Goal: Task Accomplishment & Management: Complete application form

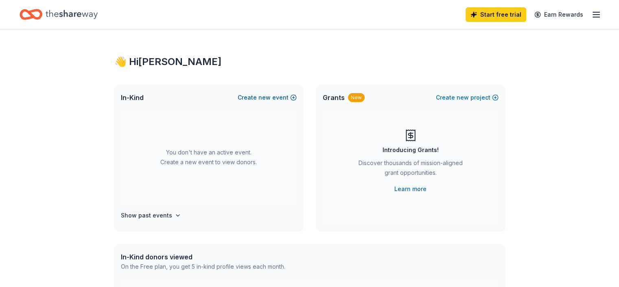
click at [270, 95] on span "new" at bounding box center [264, 98] width 12 height 10
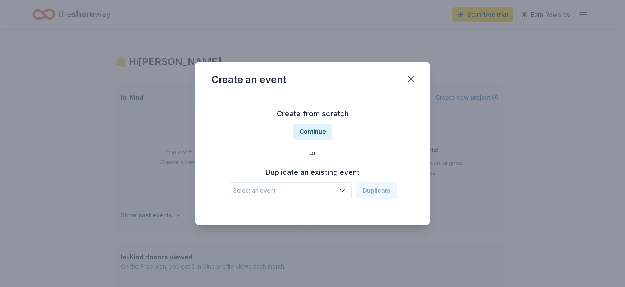
click at [341, 188] on icon "button" at bounding box center [342, 191] width 8 height 8
click at [309, 131] on button "Continue" at bounding box center [312, 132] width 39 height 16
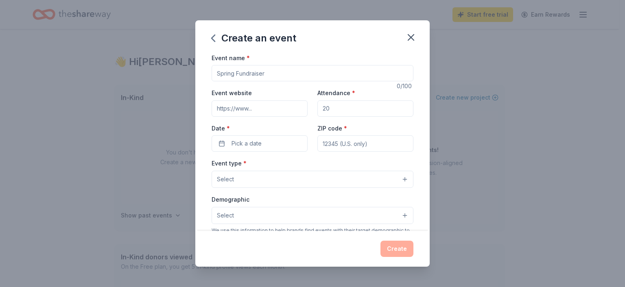
drag, startPoint x: 268, startPoint y: 74, endPoint x: 172, endPoint y: 73, distance: 96.1
click at [172, 73] on div "Create an event Event name * 0 /100 Event website Attendance * Date * Pick a da…" at bounding box center [312, 143] width 625 height 287
click at [280, 72] on input "Event name *" at bounding box center [313, 73] width 202 height 16
click at [241, 74] on input "Event name *" at bounding box center [313, 73] width 202 height 16
type input "M"
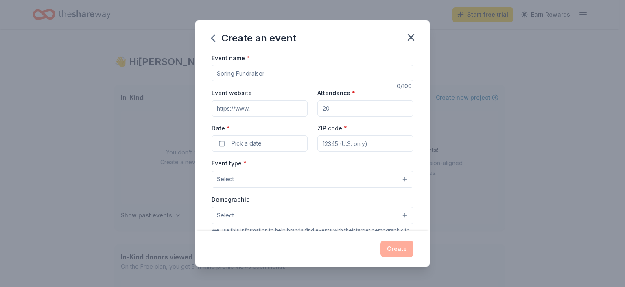
click at [264, 74] on input "Event name *" at bounding box center [313, 73] width 202 height 16
click at [272, 76] on input "Event name *" at bounding box center [313, 73] width 202 height 16
type input "Marriage Retreat 2025"
click at [336, 109] on input "Attendance *" at bounding box center [365, 109] width 96 height 16
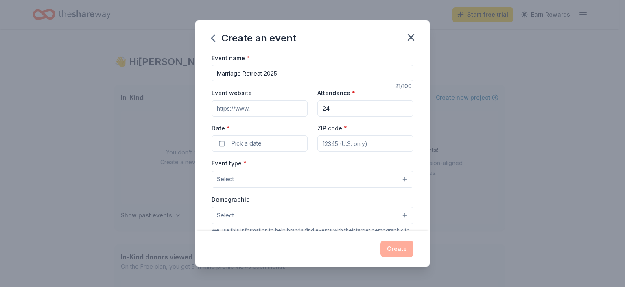
type input "2"
type input "50"
click at [239, 147] on span "Pick a date" at bounding box center [247, 144] width 30 height 10
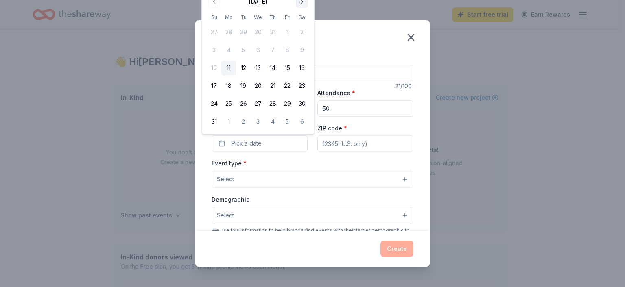
click at [302, 4] on button "Go to next month" at bounding box center [301, 1] width 11 height 11
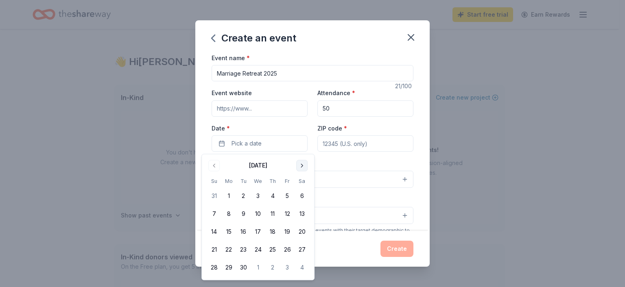
click at [300, 169] on button "Go to next month" at bounding box center [301, 165] width 11 height 11
click at [301, 168] on button "Go to next month" at bounding box center [301, 165] width 11 height 11
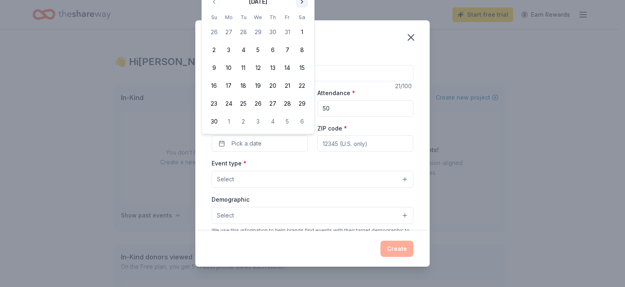
click at [303, 4] on button "Go to next month" at bounding box center [301, 1] width 11 height 11
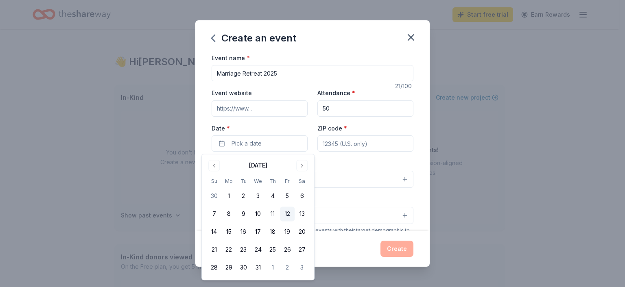
click at [288, 212] on button "12" at bounding box center [287, 214] width 15 height 15
click at [302, 212] on button "13" at bounding box center [302, 214] width 15 height 15
click at [368, 158] on div "Event name * Marriage Retreat 2025 21 /100 Event website Attendance * 50 Date *…" at bounding box center [313, 241] width 202 height 376
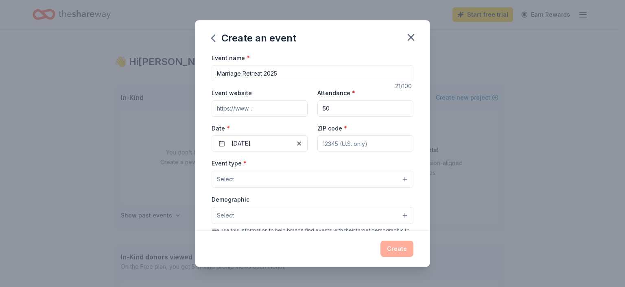
click at [361, 145] on input "ZIP code *" at bounding box center [365, 144] width 96 height 16
type input "77022"
click at [345, 163] on div "Event type * Select" at bounding box center [313, 173] width 202 height 30
click at [309, 177] on button "Select" at bounding box center [313, 179] width 202 height 17
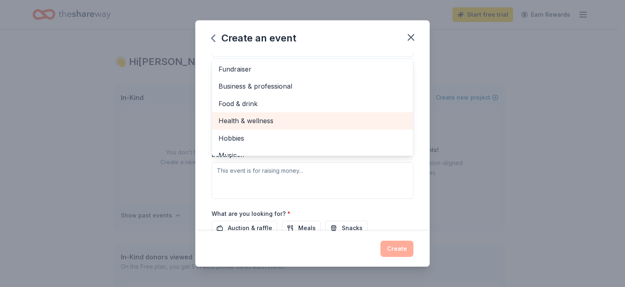
click at [251, 120] on span "Health & wellness" at bounding box center [313, 121] width 188 height 11
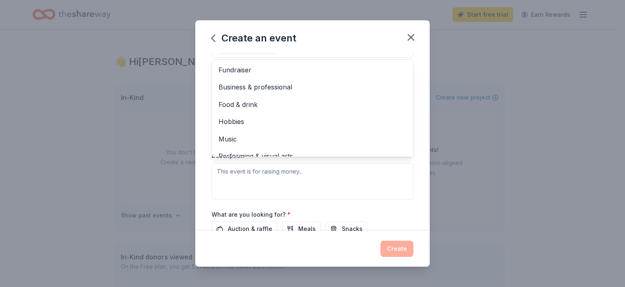
click at [420, 104] on div "Event name * Marriage Retreat 2025 21 /100 Event website Attendance * 50 Date *…" at bounding box center [312, 142] width 234 height 179
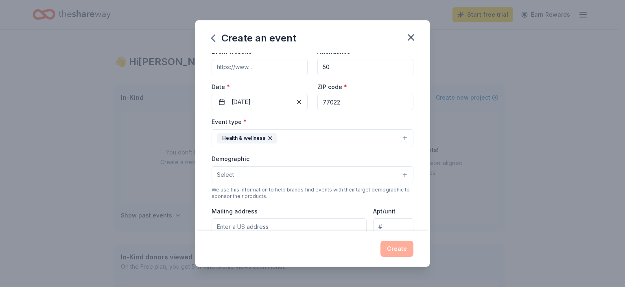
scroll to position [37, 0]
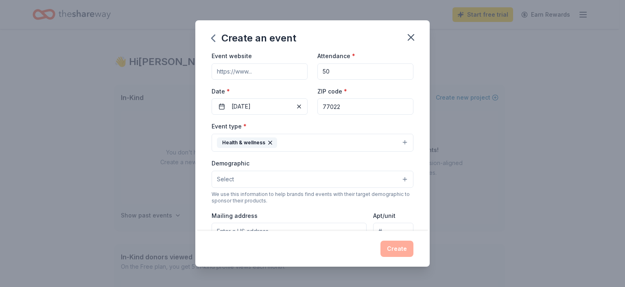
click at [348, 175] on button "Select" at bounding box center [313, 179] width 202 height 17
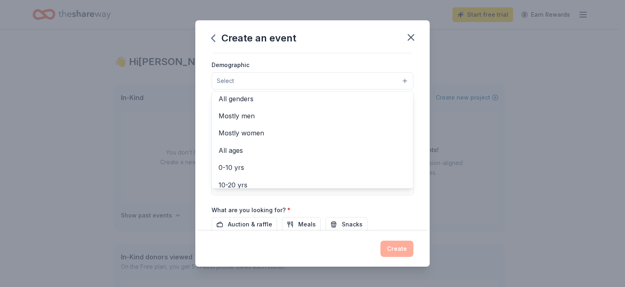
scroll to position [0, 0]
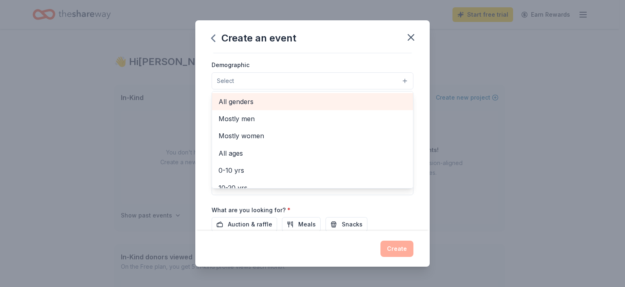
click at [251, 100] on span "All genders" at bounding box center [313, 101] width 188 height 11
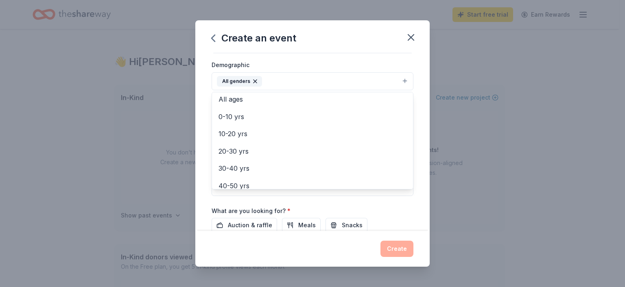
scroll to position [48, 0]
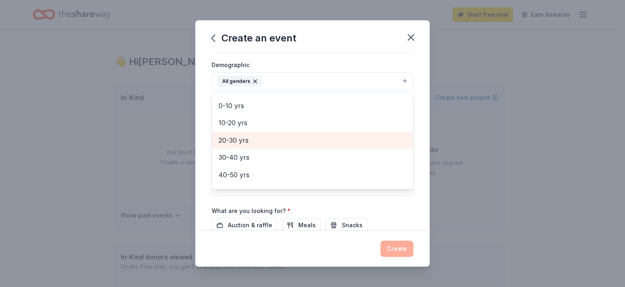
click at [226, 139] on span "20-30 yrs" at bounding box center [313, 140] width 188 height 11
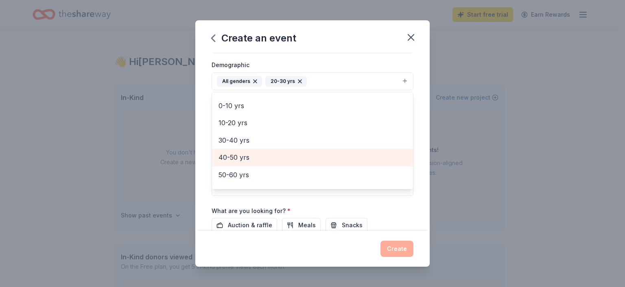
click at [242, 157] on span "40-50 yrs" at bounding box center [313, 157] width 188 height 11
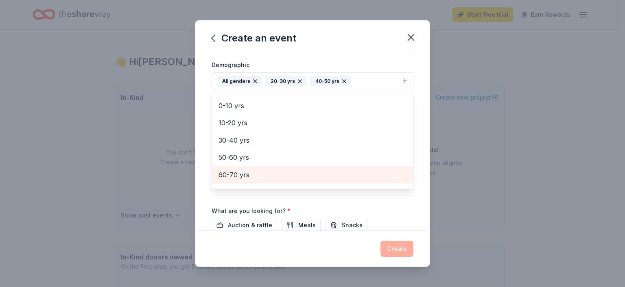
click at [245, 172] on span "60-70 yrs" at bounding box center [313, 175] width 188 height 11
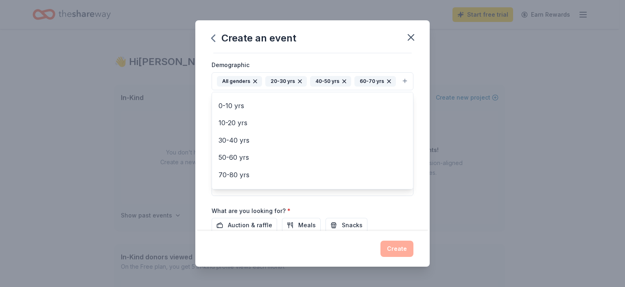
scroll to position [61, 0]
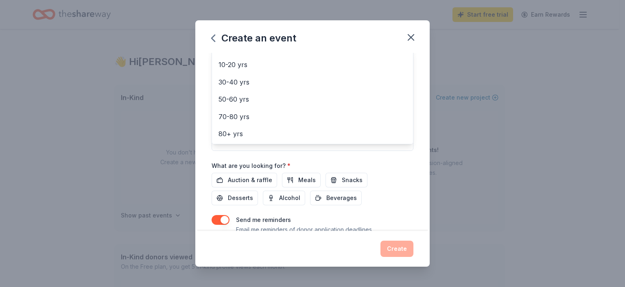
click at [416, 142] on div "Event name * Marriage Retreat 2025 21 /100 Event website Attendance * 50 Date *…" at bounding box center [312, 142] width 234 height 179
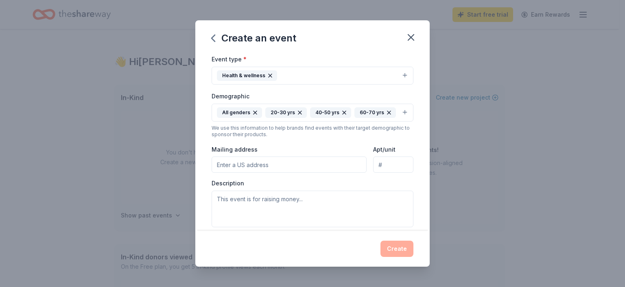
scroll to position [116, 0]
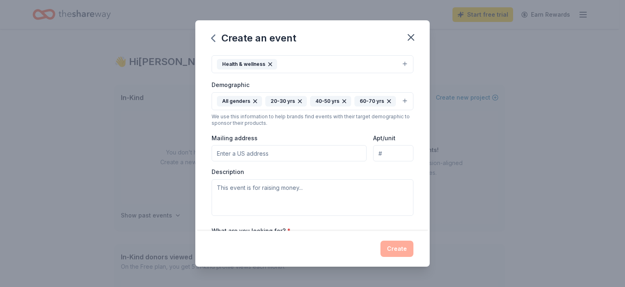
click at [232, 156] on input "Mailing address" at bounding box center [289, 153] width 155 height 16
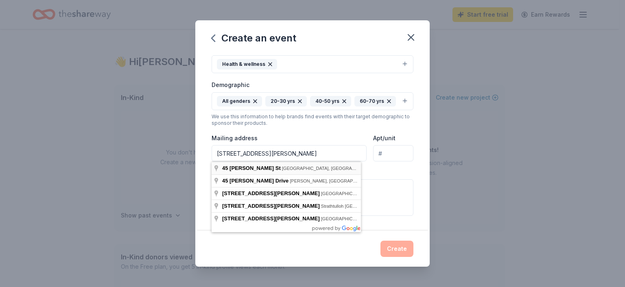
type input "45 Neyland Street, Houston, TX, 77022"
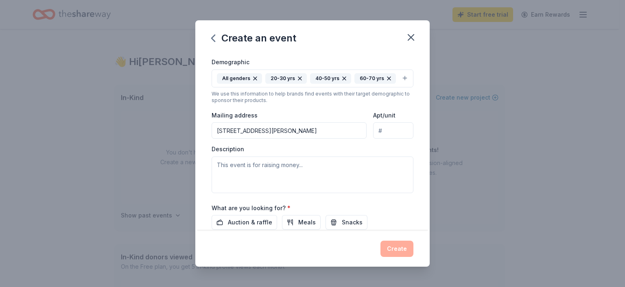
scroll to position [156, 0]
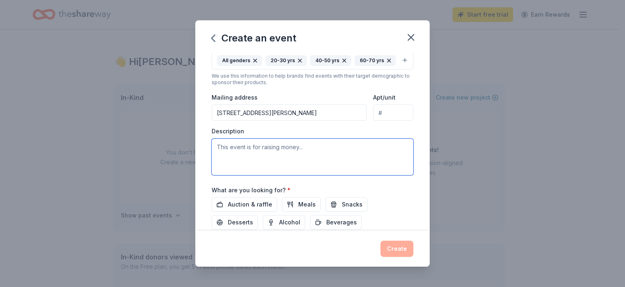
click at [296, 149] on textarea at bounding box center [313, 157] width 202 height 37
click at [332, 155] on textarea at bounding box center [313, 157] width 202 height 37
type textarea "f"
drag, startPoint x: 332, startPoint y: 154, endPoint x: 186, endPoint y: 153, distance: 146.5
click at [186, 153] on div "Create an event Event name * Marriage Retreat 2025 21 /100 Event website Attend…" at bounding box center [312, 143] width 625 height 287
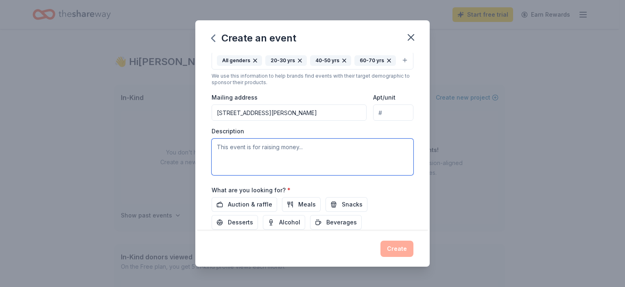
click at [282, 154] on textarea at bounding box center [313, 157] width 202 height 37
paste textarea "This marriage retreat focuses on fostering emotional and relational health by p…"
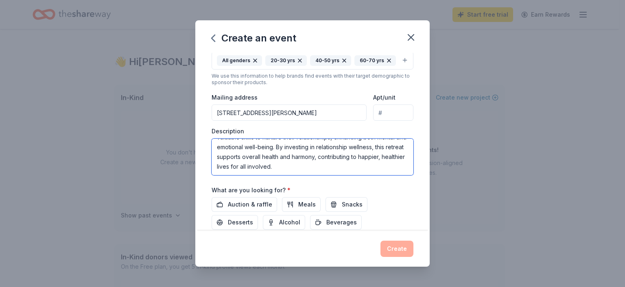
scroll to position [197, 0]
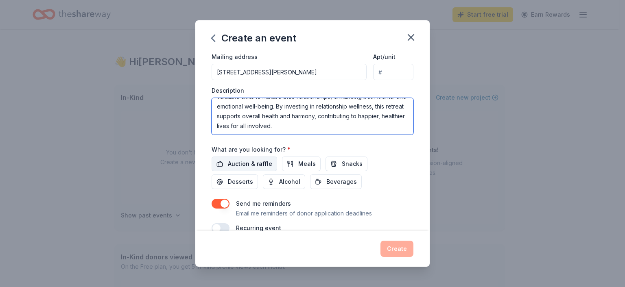
type textarea "This marriage retreat focuses on fostering emotional and relational health by p…"
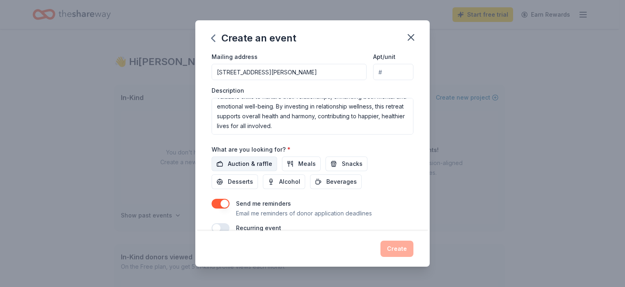
click at [241, 162] on span "Auction & raffle" at bounding box center [250, 164] width 44 height 10
click at [342, 162] on span "Snacks" at bounding box center [352, 164] width 21 height 10
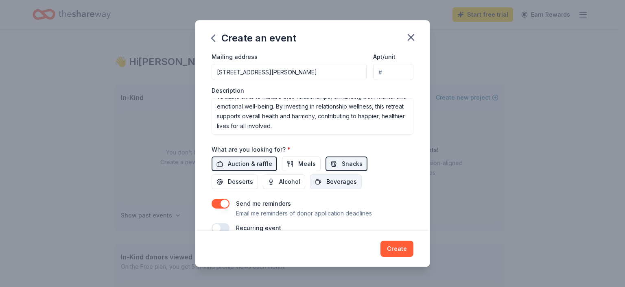
click at [339, 184] on span "Beverages" at bounding box center [341, 182] width 31 height 10
click at [236, 184] on span "Desserts" at bounding box center [240, 182] width 25 height 10
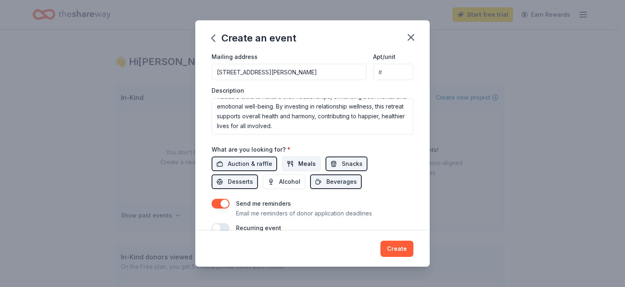
click at [293, 165] on button "Meals" at bounding box center [301, 164] width 39 height 15
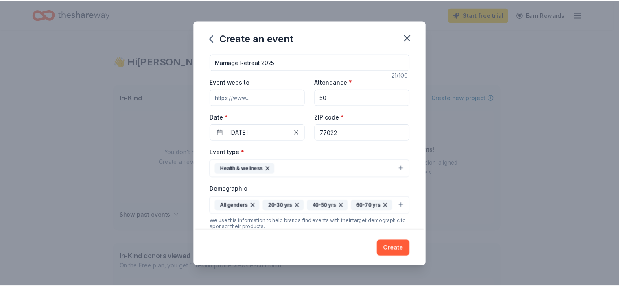
scroll to position [0, 0]
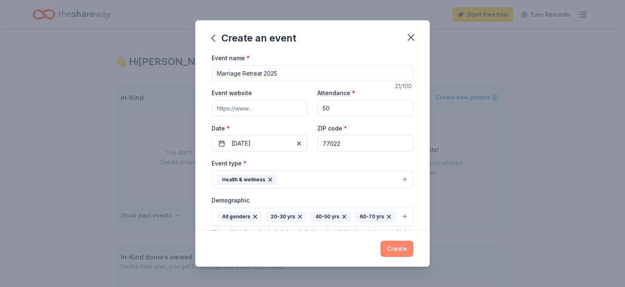
click at [404, 247] on button "Create" at bounding box center [397, 249] width 33 height 16
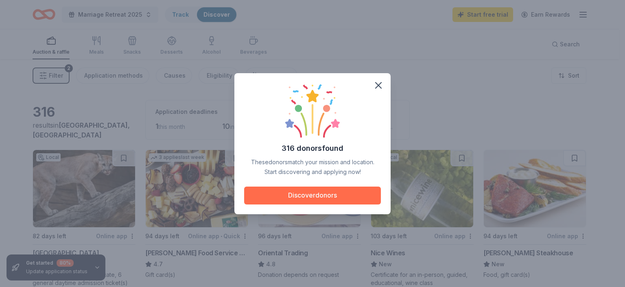
click at [322, 194] on button "Discover donors" at bounding box center [312, 196] width 137 height 18
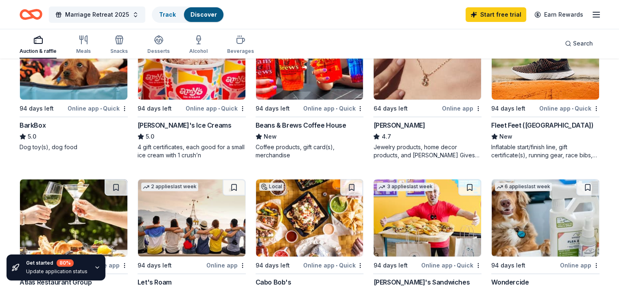
scroll to position [244, 0]
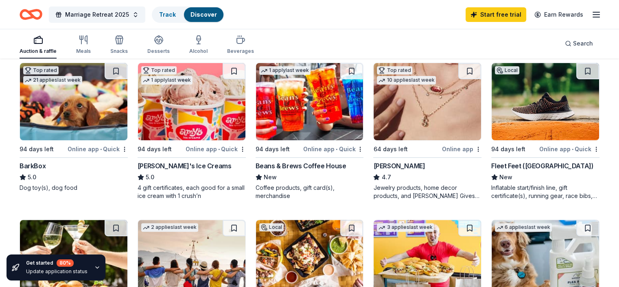
click at [404, 148] on div "64 days left" at bounding box center [406, 149] width 67 height 10
click at [91, 45] on div "Meals" at bounding box center [83, 45] width 15 height 20
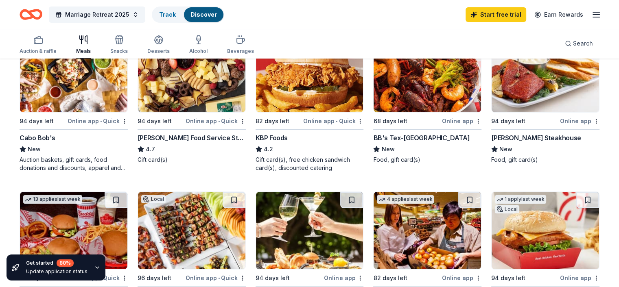
scroll to position [122, 0]
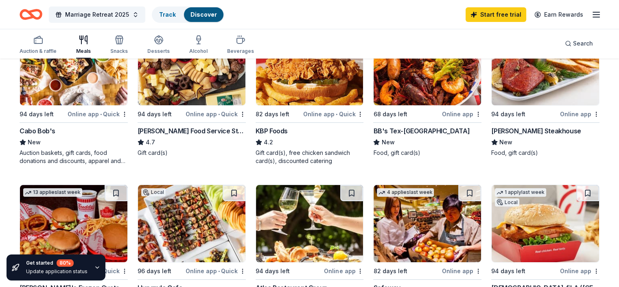
click at [187, 79] on img at bounding box center [191, 66] width 107 height 77
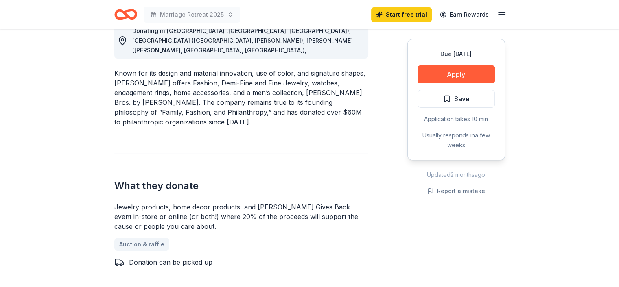
scroll to position [204, 0]
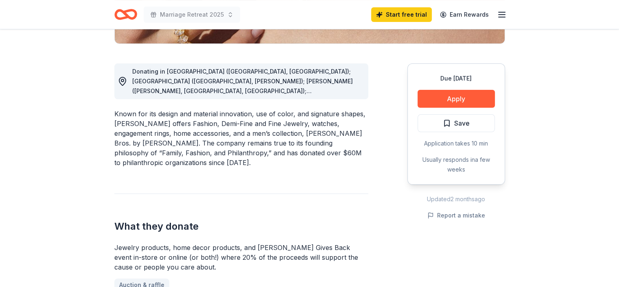
click at [197, 78] on span "Donating in AL (Birmingham, Huntsville); AR (Little Rock, Rogers); AZ (Chandler…" at bounding box center [242, 174] width 221 height 212
click at [213, 78] on span "Donating in AL (Birmingham, Huntsville); AR (Little Rock, Rogers); AZ (Chandler…" at bounding box center [242, 174] width 221 height 212
click at [250, 79] on span "Donating in AL (Birmingham, Huntsville); AR (Little Rock, Rogers); AZ (Chandler…" at bounding box center [242, 174] width 221 height 212
click at [271, 78] on span "Donating in AL (Birmingham, Huntsville); AR (Little Rock, Rogers); AZ (Chandler…" at bounding box center [242, 174] width 221 height 212
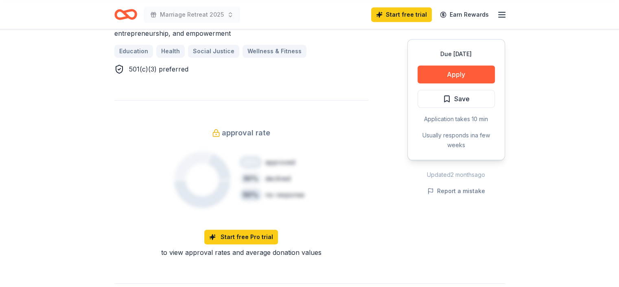
scroll to position [529, 0]
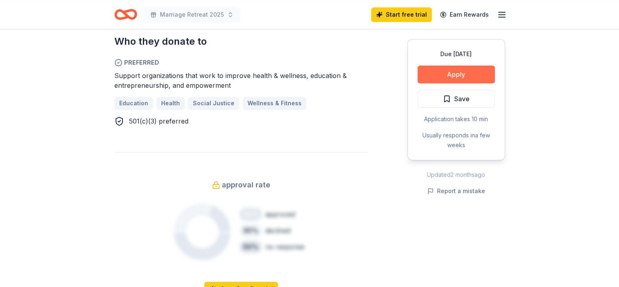
click at [447, 71] on button "Apply" at bounding box center [456, 75] width 77 height 18
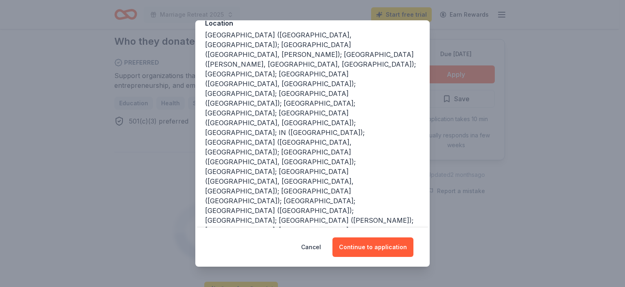
scroll to position [109, 0]
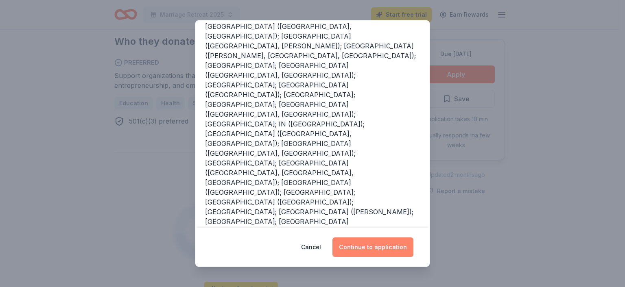
click at [370, 244] on button "Continue to application" at bounding box center [373, 248] width 81 height 20
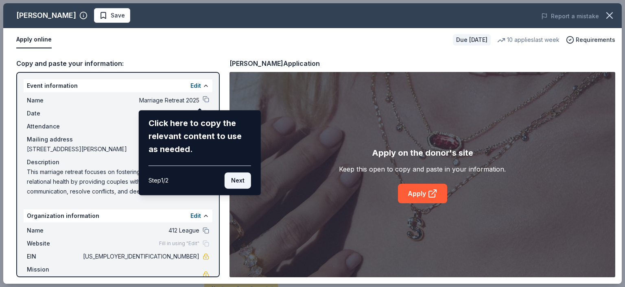
click at [235, 179] on button "Next" at bounding box center [238, 181] width 26 height 16
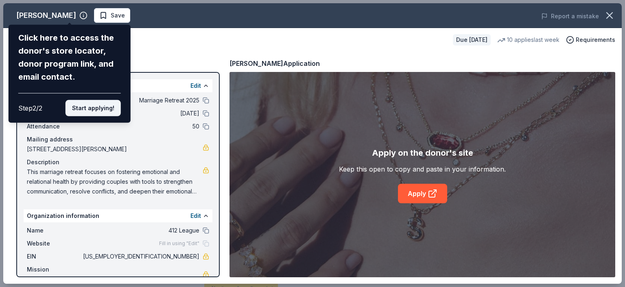
click at [92, 108] on button "Start applying!" at bounding box center [93, 108] width 55 height 16
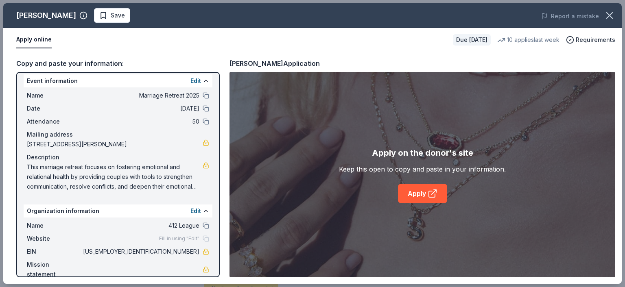
scroll to position [0, 0]
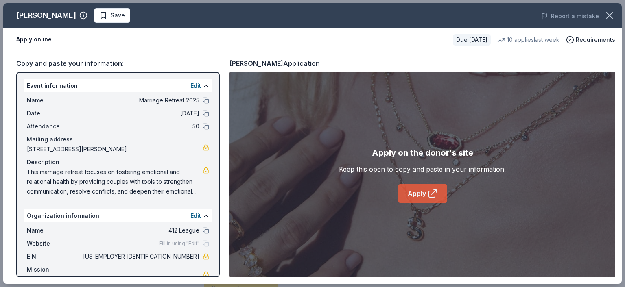
click at [430, 191] on icon at bounding box center [432, 194] width 6 height 6
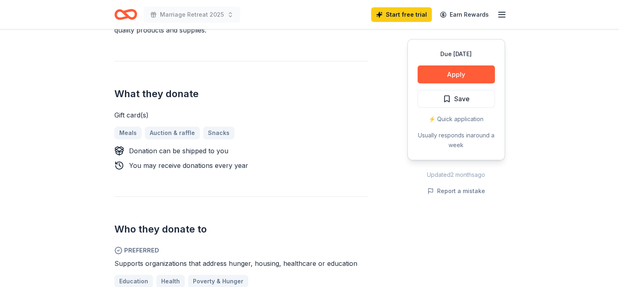
scroll to position [326, 0]
